Goal: Information Seeking & Learning: Learn about a topic

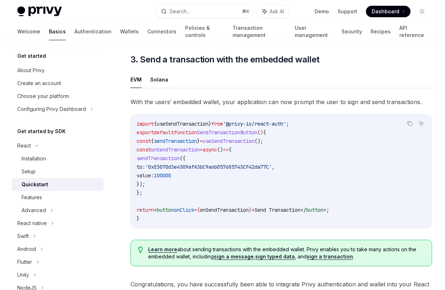
scroll to position [696, 0]
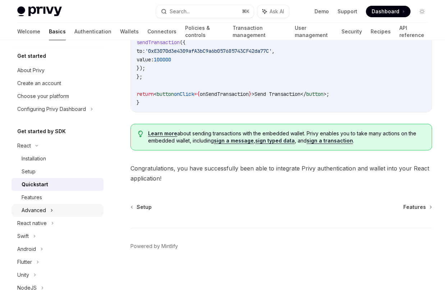
click at [37, 208] on div "Advanced" at bounding box center [34, 210] width 24 height 9
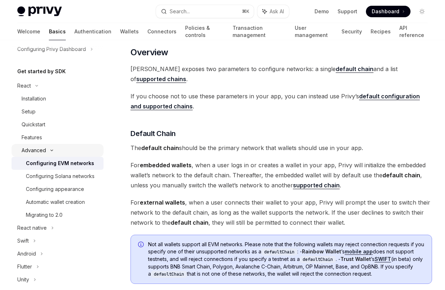
scroll to position [83, 0]
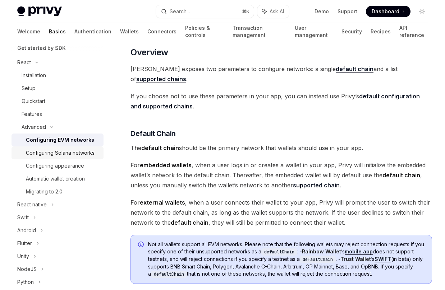
click at [77, 152] on div "Configuring Solana networks" at bounding box center [60, 153] width 69 height 9
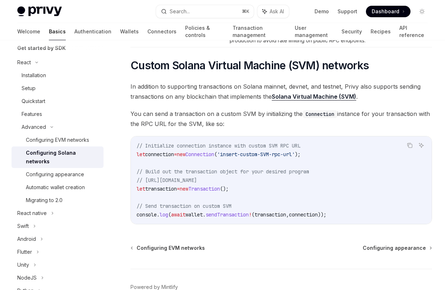
scroll to position [309, 0]
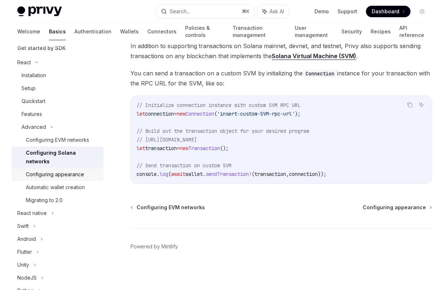
click at [75, 170] on div "Configuring appearance" at bounding box center [55, 174] width 58 height 9
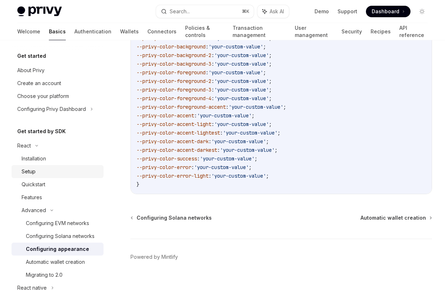
click at [68, 170] on div "Setup" at bounding box center [61, 171] width 78 height 9
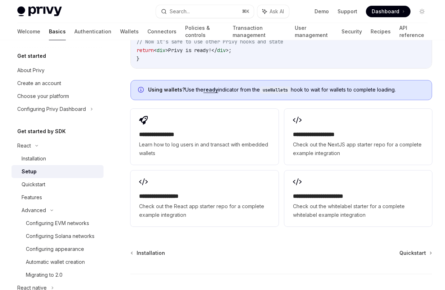
scroll to position [939, 0]
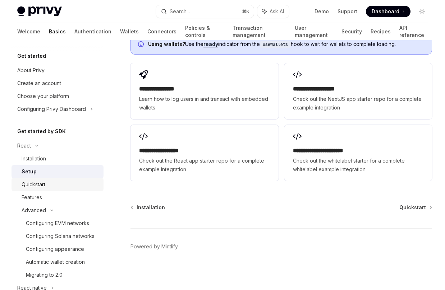
click at [44, 181] on div "Quickstart" at bounding box center [34, 184] width 24 height 9
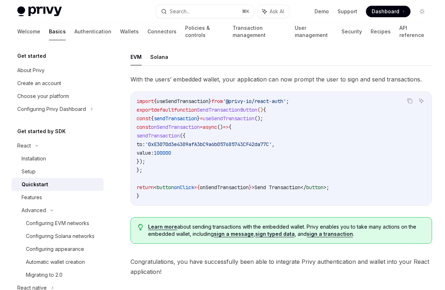
scroll to position [611, 0]
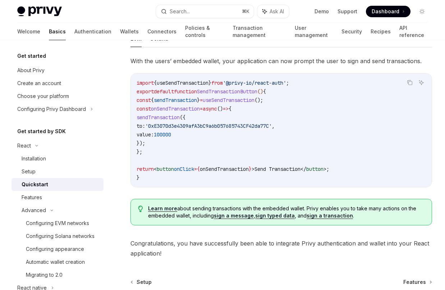
type textarea "*"
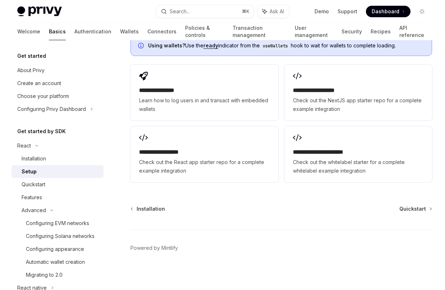
scroll to position [939, 0]
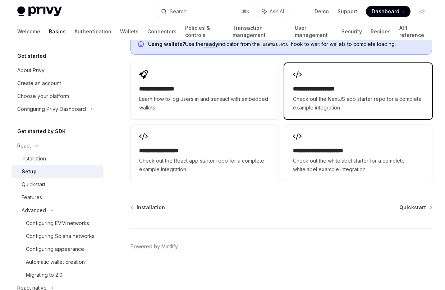
click at [322, 100] on span "Check out the NextJS app starter repo for a complete example integration" at bounding box center [358, 103] width 130 height 17
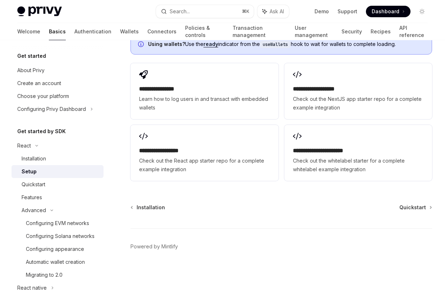
click at [382, 8] on span "Dashboard" at bounding box center [385, 11] width 28 height 7
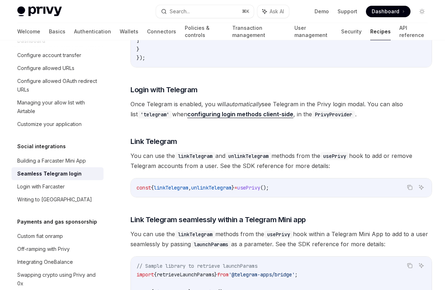
scroll to position [896, 0]
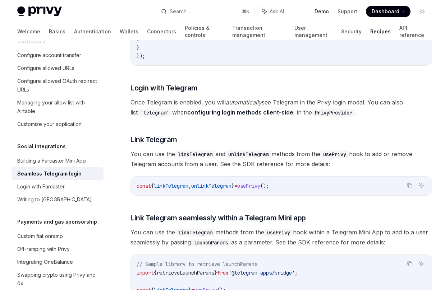
click at [326, 14] on link "Demo" at bounding box center [321, 11] width 14 height 7
